Goal: Transaction & Acquisition: Book appointment/travel/reservation

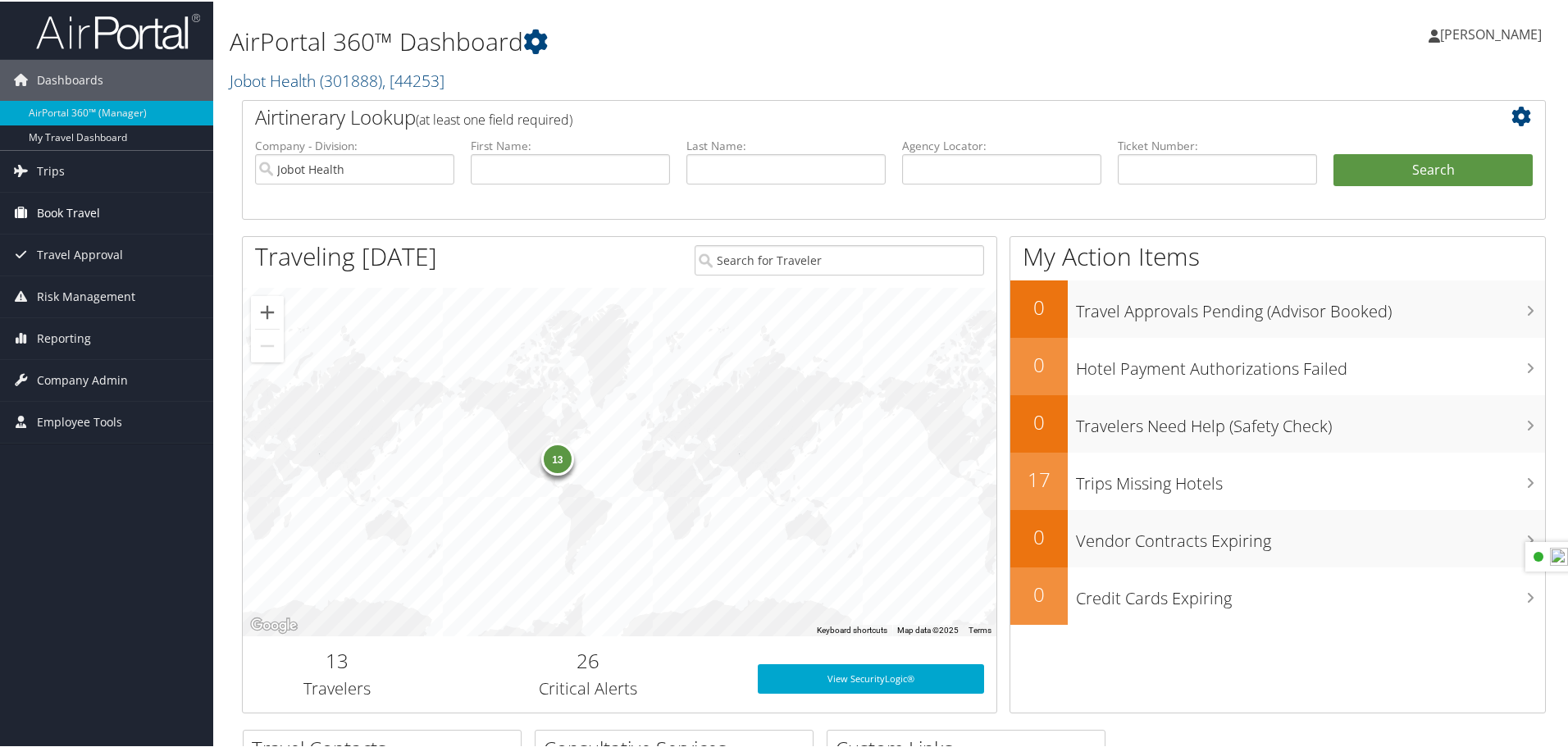
click at [81, 214] on span "Book Travel" at bounding box center [68, 210] width 63 height 41
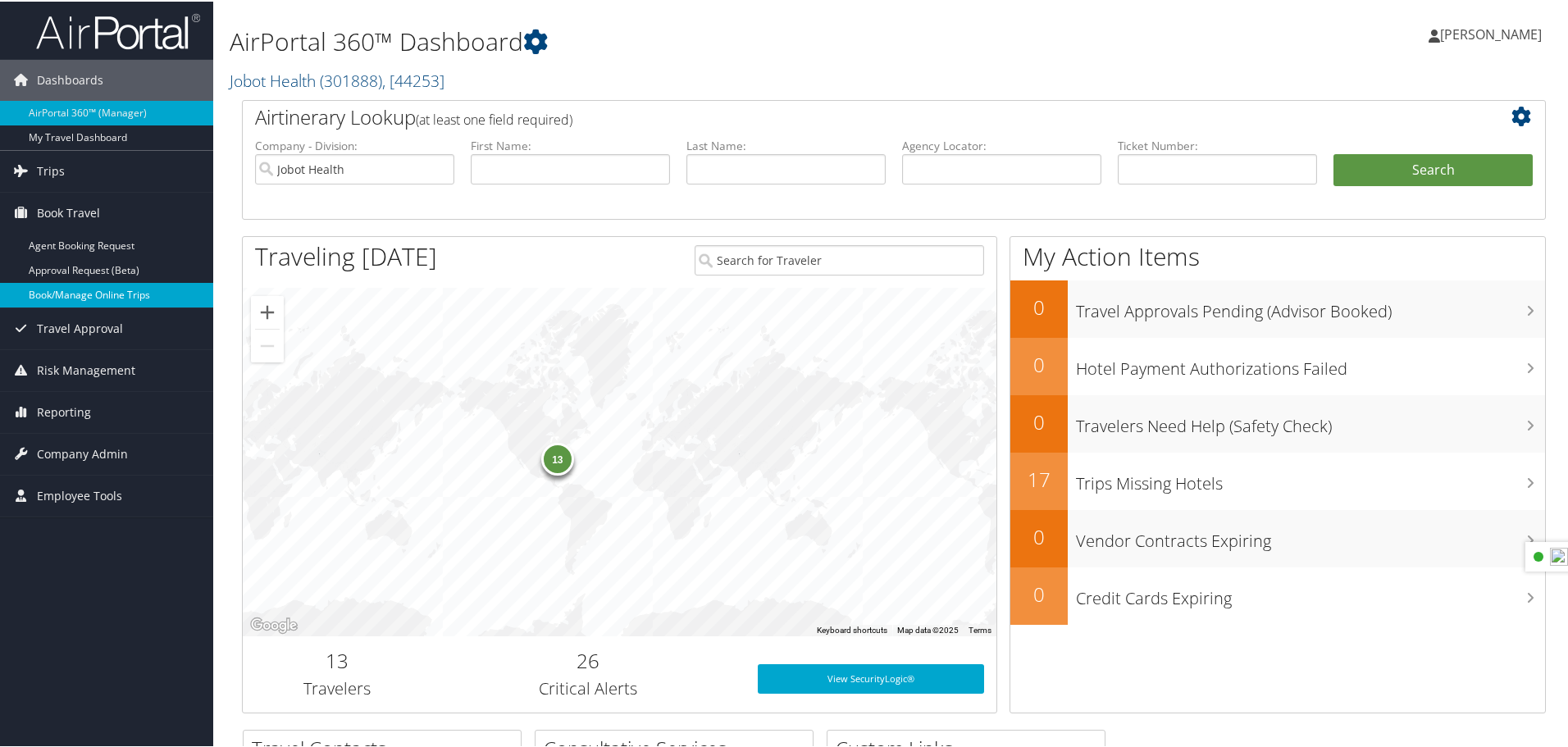
click at [94, 295] on link "Book/Manage Online Trips" at bounding box center [107, 293] width 214 height 25
